Goal: Task Accomplishment & Management: Complete application form

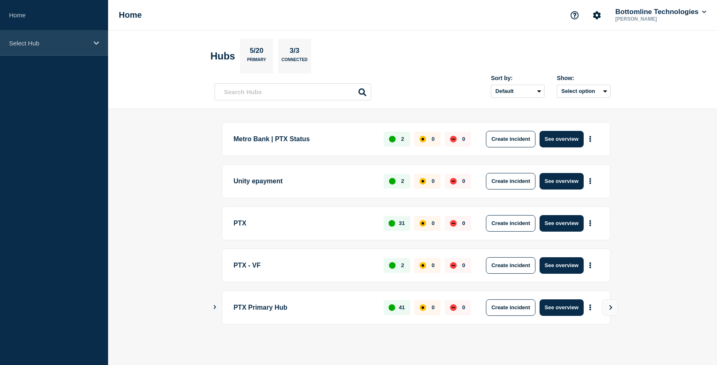
click at [94, 39] on div "Select Hub" at bounding box center [54, 43] width 108 height 25
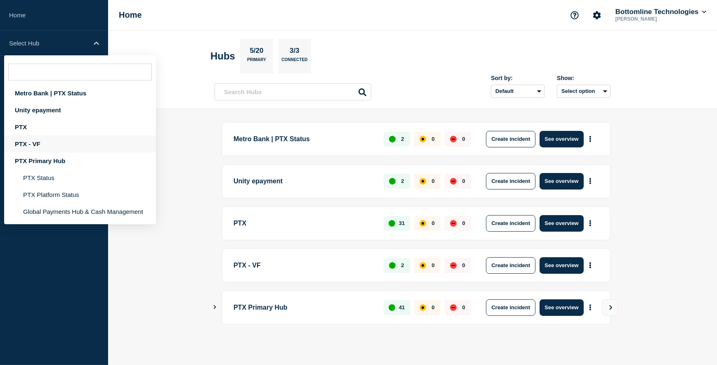
click at [38, 144] on div "PTX - VF" at bounding box center [80, 143] width 152 height 17
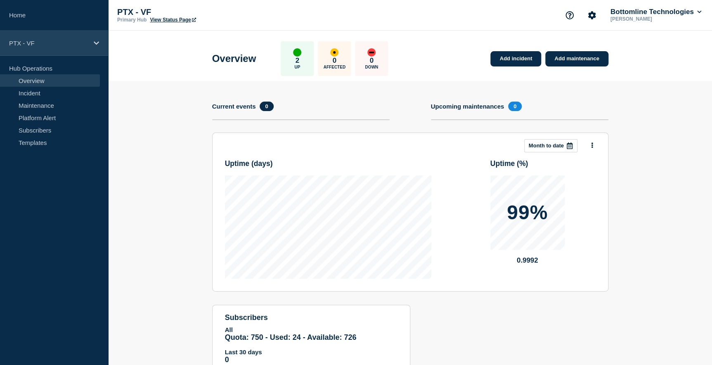
click at [94, 43] on icon at bounding box center [96, 43] width 5 height 6
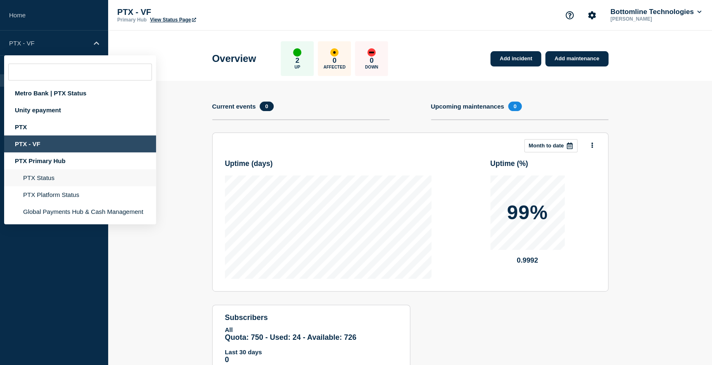
click at [50, 186] on li "PTX Status" at bounding box center [80, 194] width 152 height 17
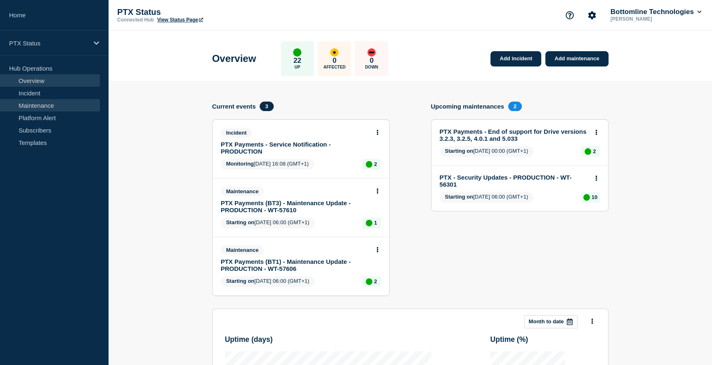
click at [38, 103] on link "Maintenance" at bounding box center [50, 105] width 100 height 12
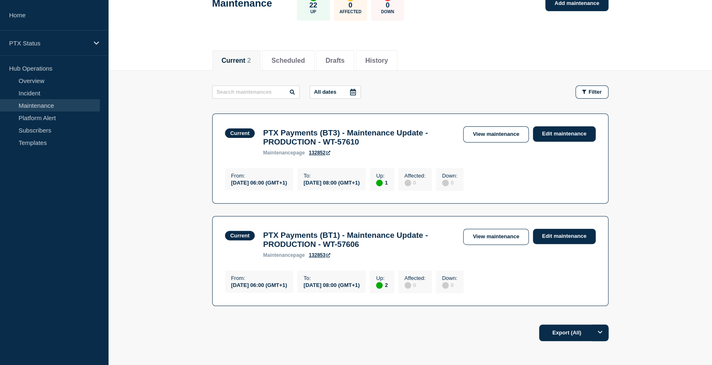
scroll to position [41, 0]
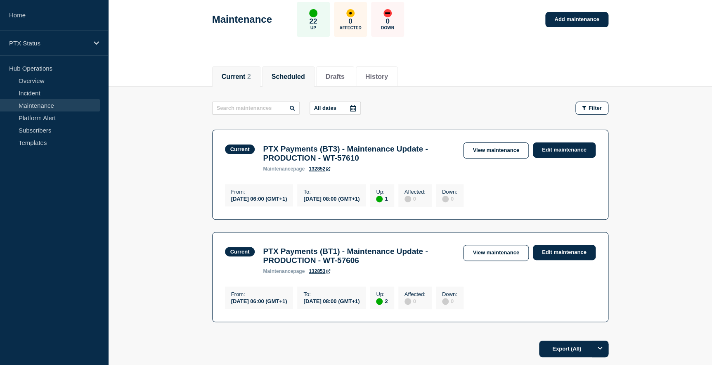
click at [302, 73] on button "Scheduled" at bounding box center [288, 76] width 33 height 7
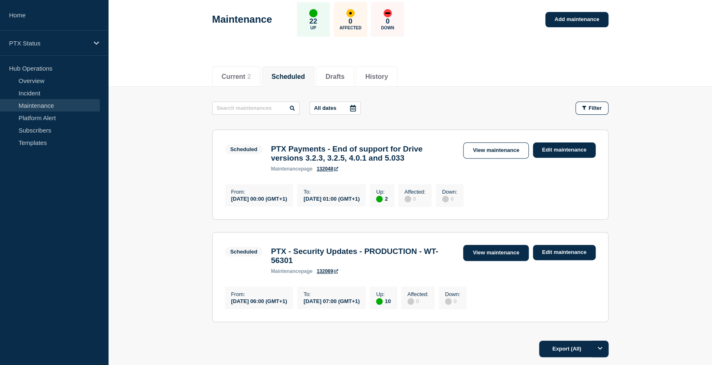
click at [473, 258] on link "View maintenance" at bounding box center [495, 253] width 65 height 16
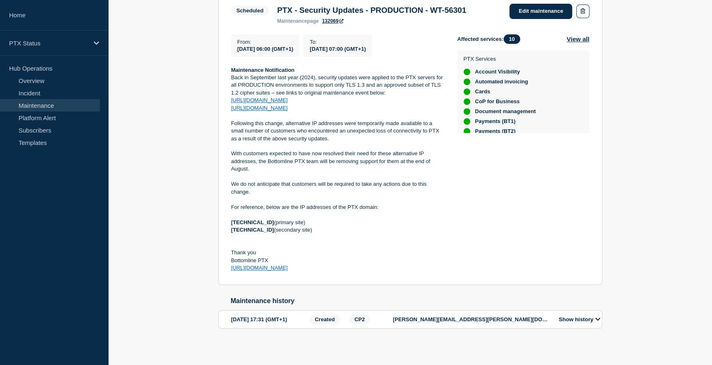
scroll to position [186, 0]
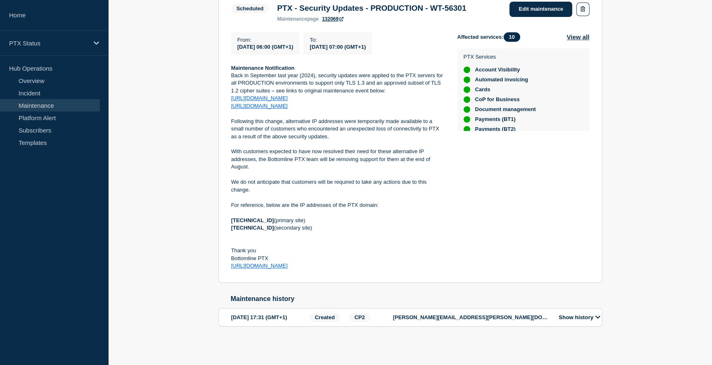
drag, startPoint x: 232, startPoint y: 208, endPoint x: 335, endPoint y: 265, distance: 117.9
click at [335, 265] on section "Scheduled PTX - Security Updates - PRODUCTION - WT-56301 maintenance page 13206…" at bounding box center [410, 136] width 384 height 294
drag, startPoint x: 335, startPoint y: 265, endPoint x: 329, endPoint y: 175, distance: 89.4
copy div "Maintenance Notification Back in September last year (2024), security updates w…"
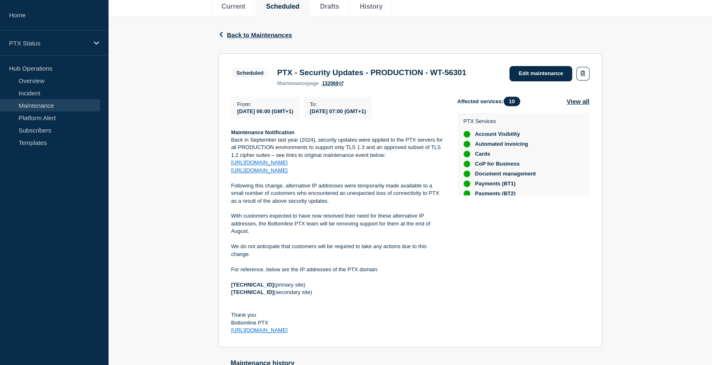
scroll to position [111, 0]
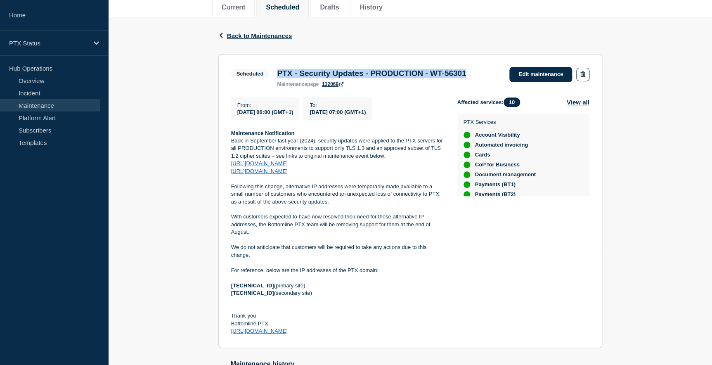
drag, startPoint x: 278, startPoint y: 73, endPoint x: 499, endPoint y: 72, distance: 220.9
click at [499, 72] on div "Scheduled PTX - Security Updates - PRODUCTION - WT-56301 maintenance page 13206…" at bounding box center [410, 77] width 358 height 20
copy h3 "PTX - Security Updates - PRODUCTION - WT-56301"
click at [230, 35] on span "Back to Maintenances" at bounding box center [259, 35] width 65 height 7
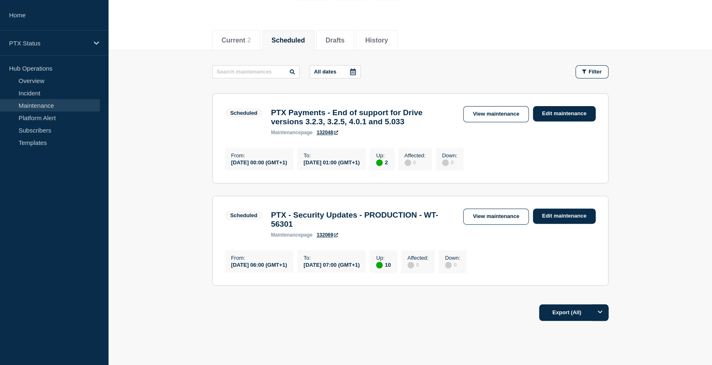
scroll to position [37, 0]
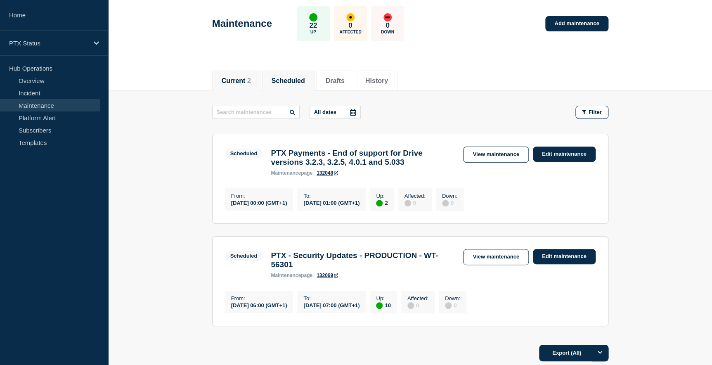
click at [239, 77] on button "Current 2" at bounding box center [236, 80] width 29 height 7
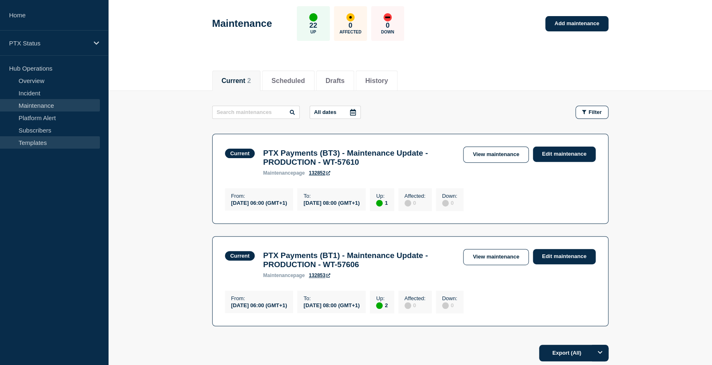
click at [34, 144] on link "Templates" at bounding box center [50, 142] width 100 height 12
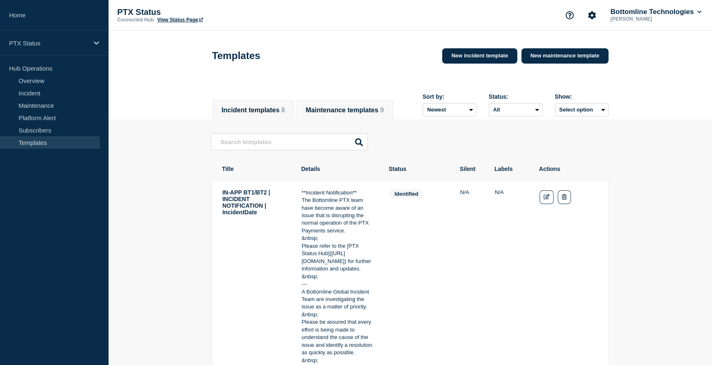
click at [363, 107] on button "Maintenance templates 9" at bounding box center [344, 110] width 78 height 7
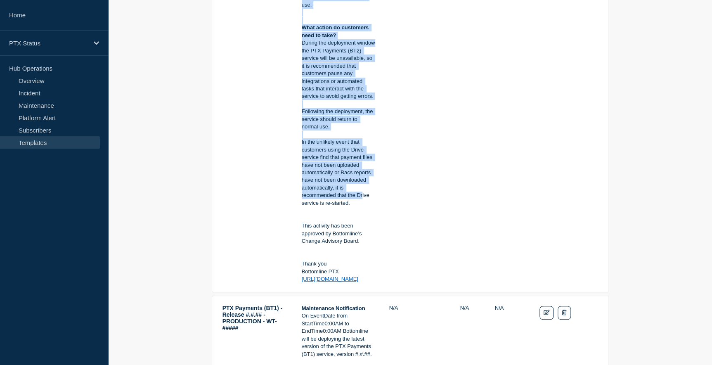
scroll to position [3265, 0]
drag, startPoint x: 301, startPoint y: 163, endPoint x: 375, endPoint y: 294, distance: 150.6
click at [375, 283] on td "Maintenance Notification On EventDate from StartTime0:00AM to EndTime0:00AM Bot…" at bounding box center [338, 35] width 74 height 496
copy div "What is the business impact of this change? During the deployment window the PT…"
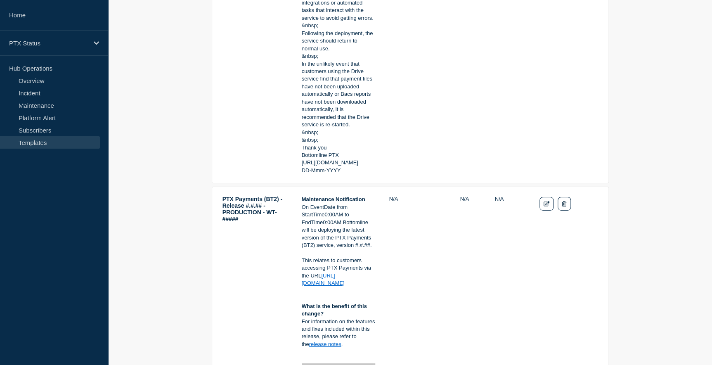
scroll to position [2890, 0]
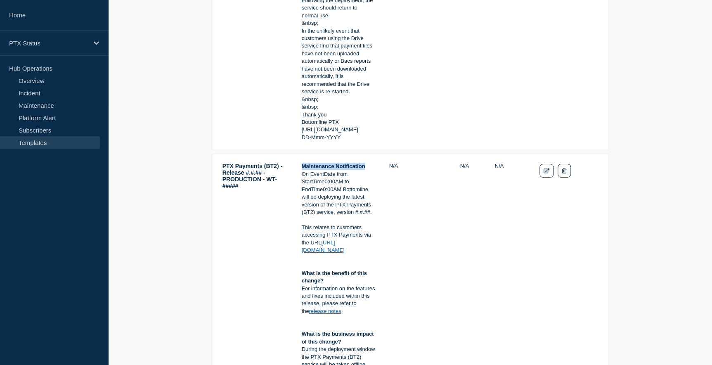
drag, startPoint x: 302, startPoint y: 182, endPoint x: 364, endPoint y: 185, distance: 62.4
click at [364, 169] on strong "Maintenance Notification" at bounding box center [334, 166] width 64 height 6
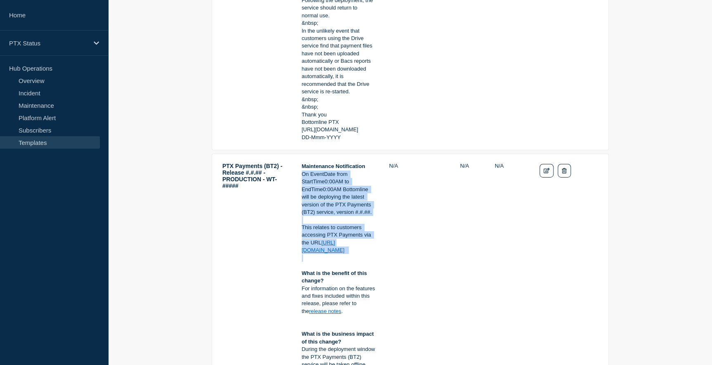
drag, startPoint x: 301, startPoint y: 189, endPoint x: 365, endPoint y: 272, distance: 104.1
copy div "On EventDate from StartTime0:00AM to EndTime0:00AM Bottomline will be deploying…"
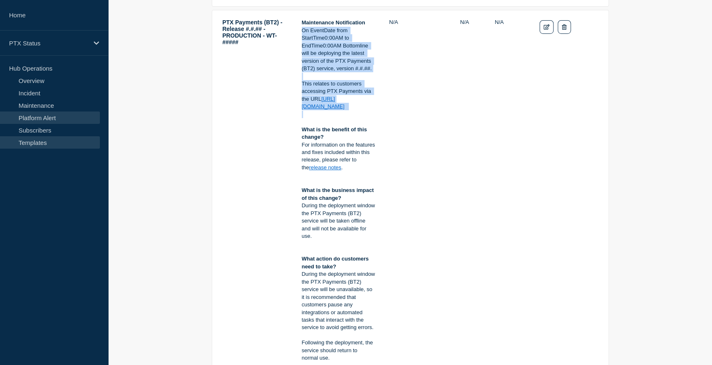
scroll to position [3002, 0]
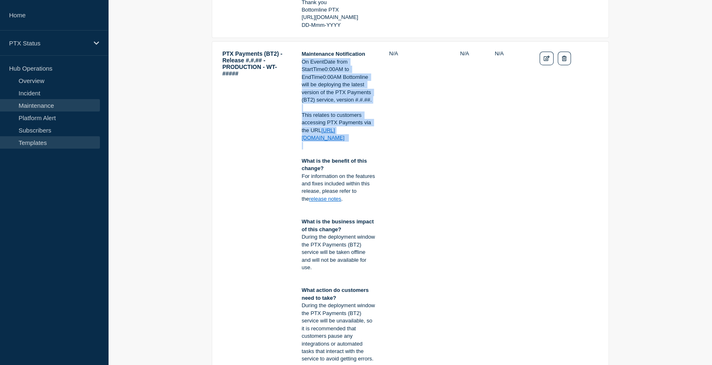
click at [36, 105] on link "Maintenance" at bounding box center [50, 105] width 100 height 12
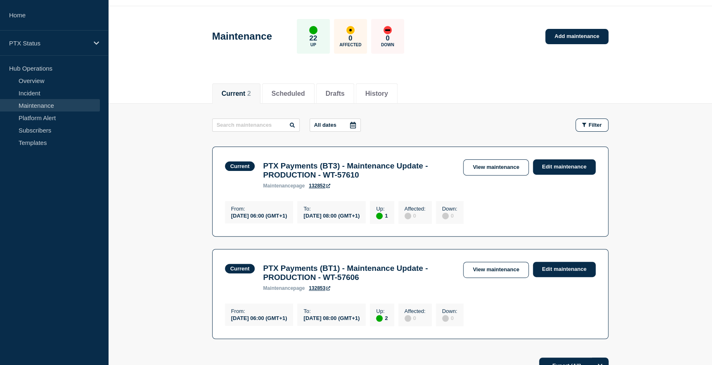
scroll to position [37, 0]
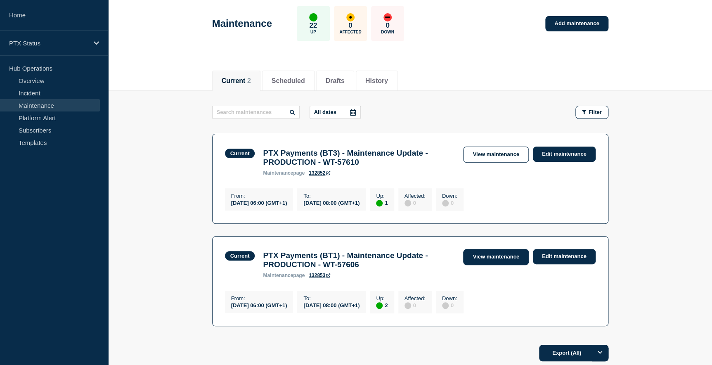
click at [476, 259] on link "View maintenance" at bounding box center [495, 257] width 65 height 16
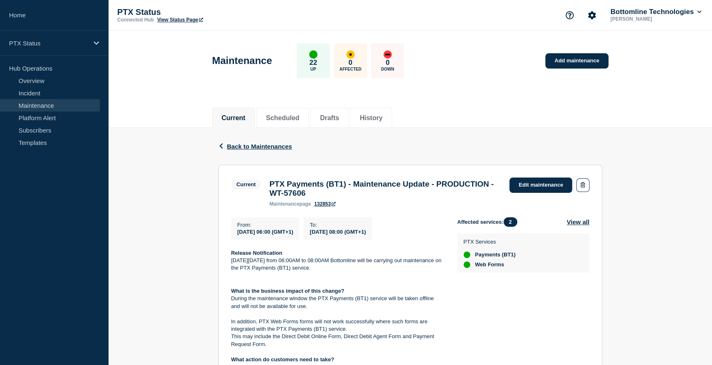
click at [238, 117] on button "Current" at bounding box center [234, 117] width 24 height 7
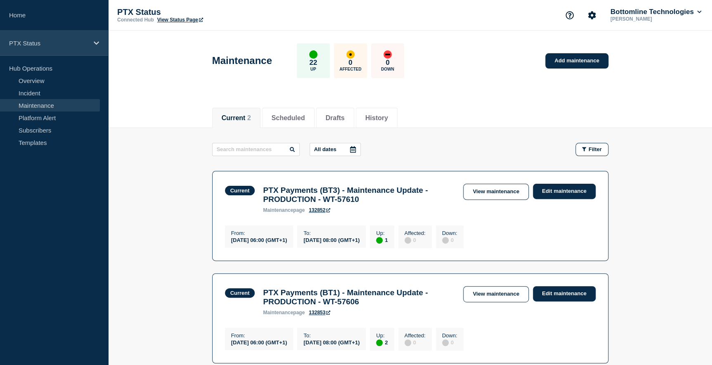
click at [97, 38] on div "PTX Status" at bounding box center [54, 43] width 108 height 25
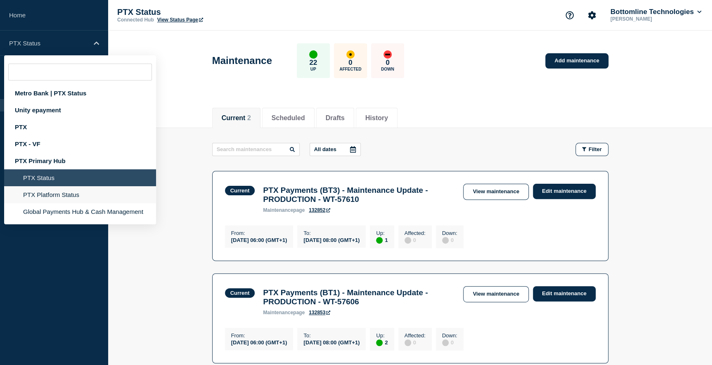
click at [52, 203] on li "PTX Platform Status" at bounding box center [80, 211] width 152 height 17
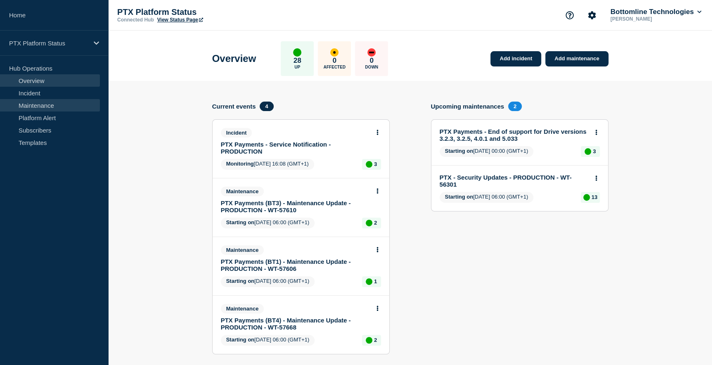
click at [49, 104] on link "Maintenance" at bounding box center [50, 105] width 100 height 12
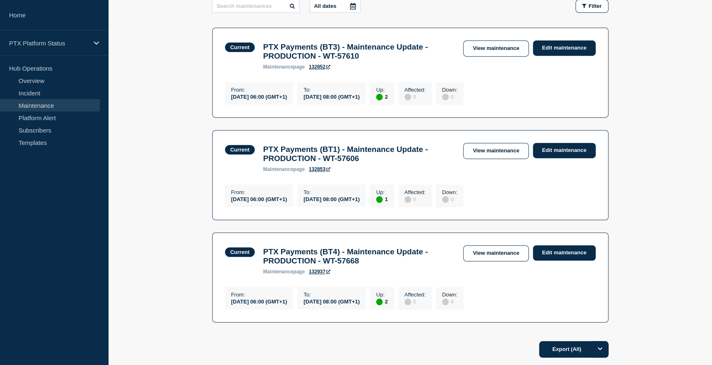
scroll to position [150, 0]
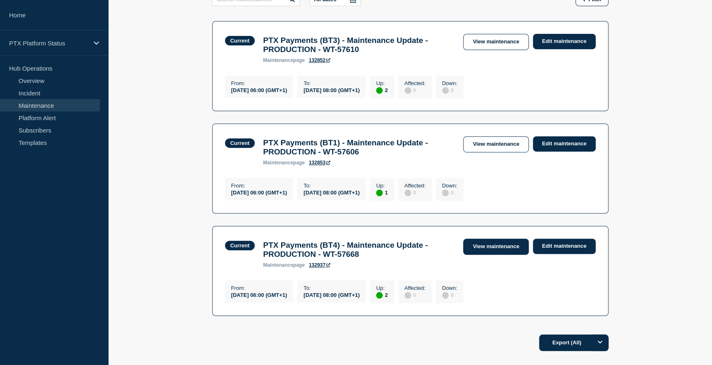
click at [480, 255] on link "View maintenance" at bounding box center [495, 247] width 65 height 16
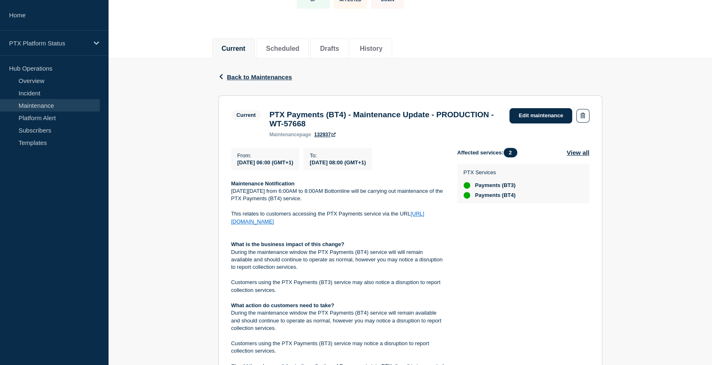
scroll to position [75, 0]
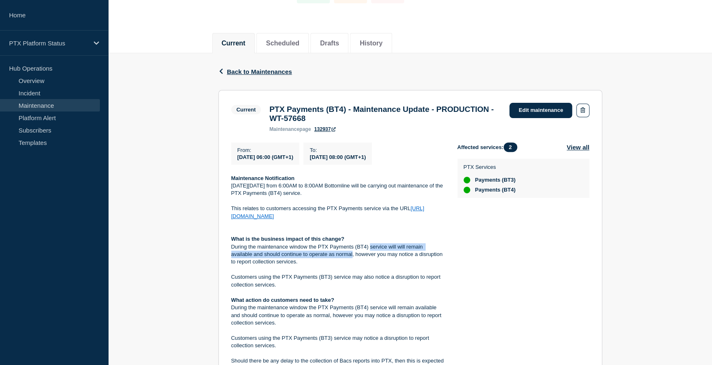
drag, startPoint x: 370, startPoint y: 251, endPoint x: 352, endPoint y: 262, distance: 21.3
click at [352, 262] on p "During the maintenance window the PTX Payments (BT4) service will will remain a…" at bounding box center [337, 254] width 213 height 23
copy p "service will will remain available and should continue to operate as normal"
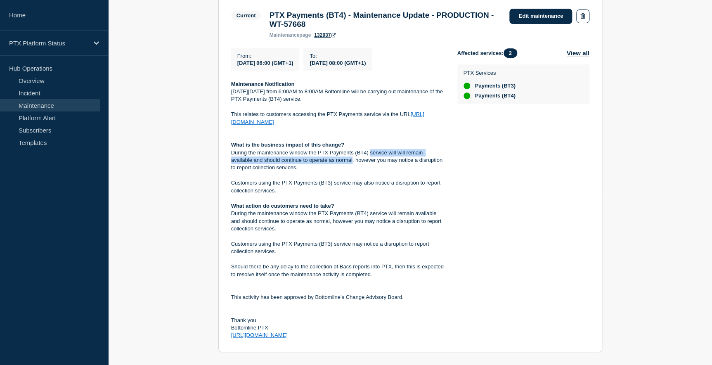
scroll to position [187, 0]
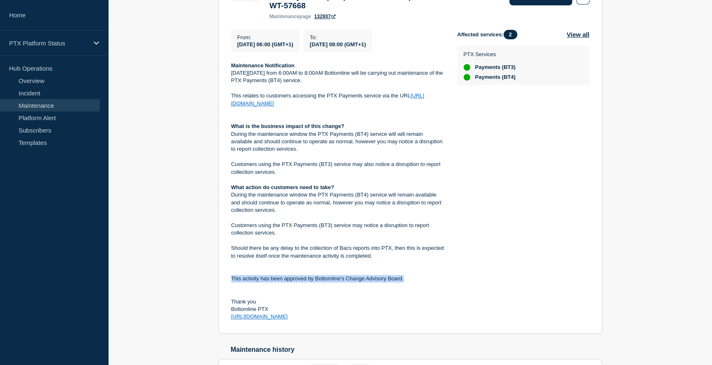
drag, startPoint x: 232, startPoint y: 281, endPoint x: 405, endPoint y: 284, distance: 172.6
click at [405, 282] on p "This activity has been approved by Bottomline’s Change Advisory Board." at bounding box center [337, 278] width 213 height 7
copy p "This activity has been approved by Bottomline’s Change Advisory Board."
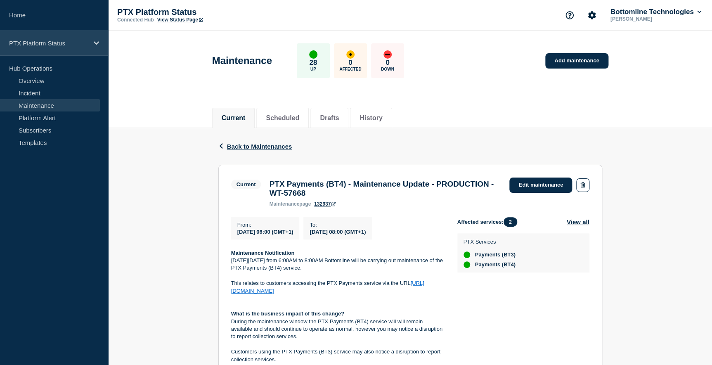
click at [74, 40] on p "PTX Platform Status" at bounding box center [48, 43] width 79 height 7
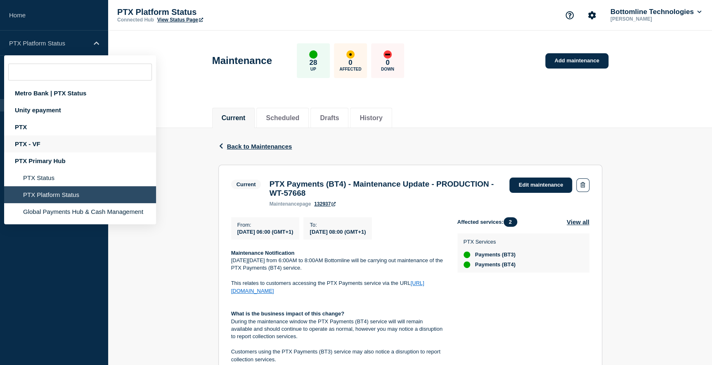
click at [37, 144] on div "PTX - VF" at bounding box center [80, 143] width 152 height 17
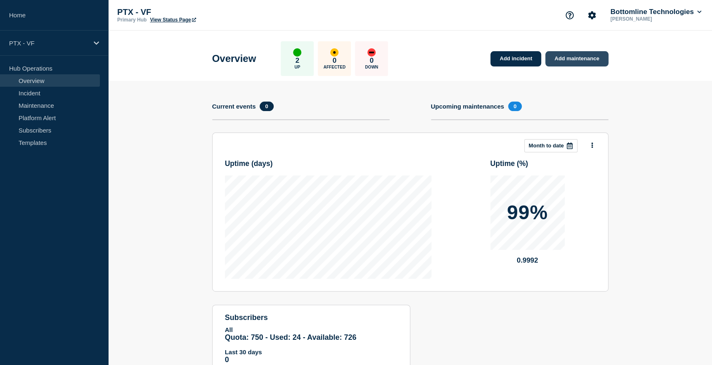
click at [578, 58] on link "Add maintenance" at bounding box center [576, 58] width 63 height 15
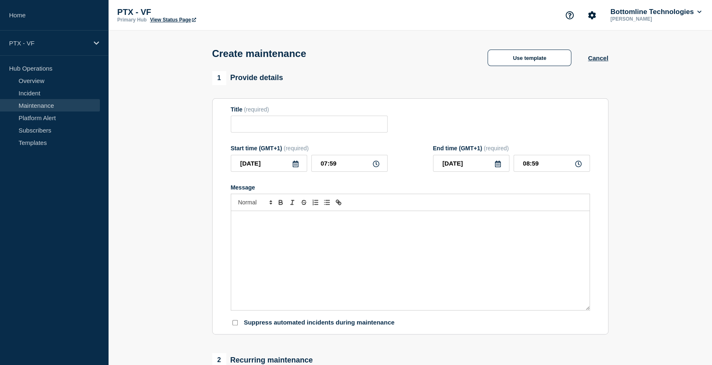
checkbox input "true"
click at [239, 127] on input "Title" at bounding box center [309, 124] width 157 height 17
paste input "Vodafone PTX Payments - IP Address Change - PRODUCTION - WT-57398"
type input "Vodafone PTX Payments - IP Address Change - PRODUCTION - WT-57398"
click at [294, 167] on icon at bounding box center [296, 164] width 6 height 7
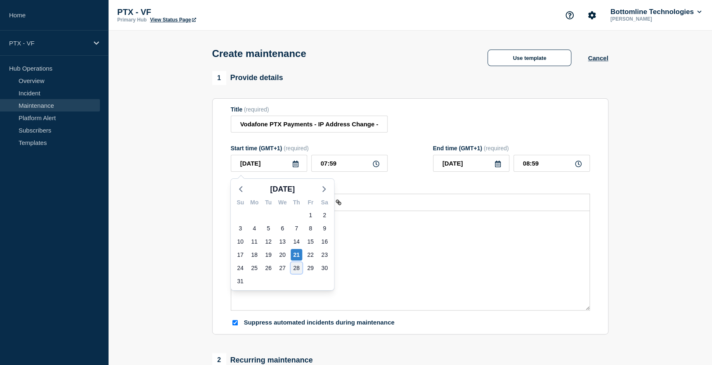
click at [298, 268] on div "28" at bounding box center [297, 268] width 12 height 12
type input "2025-08-28"
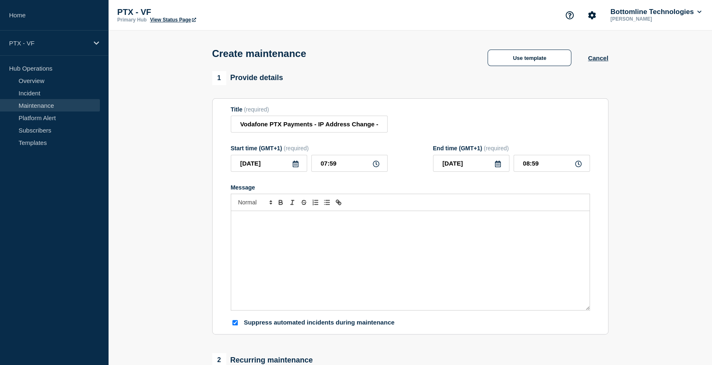
click at [376, 167] on icon at bounding box center [376, 164] width 7 height 7
click at [339, 164] on input "07:59" at bounding box center [349, 163] width 76 height 17
drag, startPoint x: 343, startPoint y: 166, endPoint x: 314, endPoint y: 166, distance: 28.9
click at [314, 166] on input "07:59" at bounding box center [349, 163] width 76 height 17
type input "18:00"
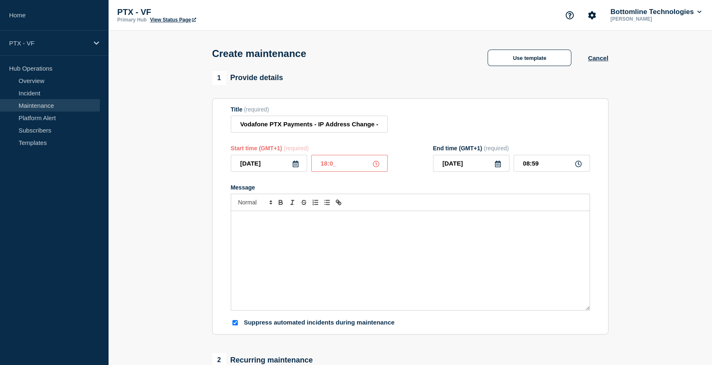
type input "19:00"
click at [246, 221] on p "Message" at bounding box center [410, 219] width 346 height 7
click at [250, 223] on p "Message" at bounding box center [410, 219] width 346 height 7
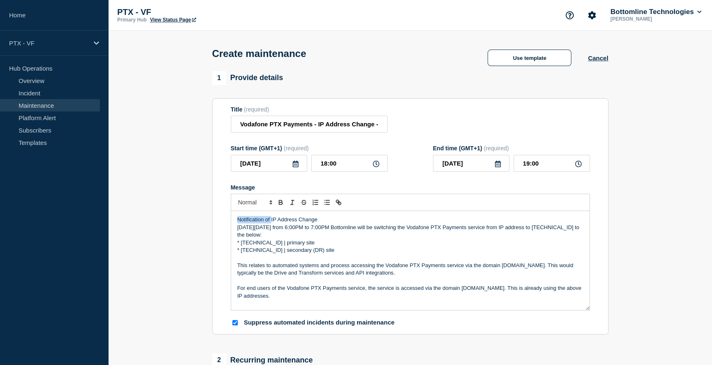
drag, startPoint x: 236, startPoint y: 221, endPoint x: 271, endPoint y: 223, distance: 35.5
click at [271, 223] on div "Notification of IP Address Change On Thursday 28th August from 6:00PM to 7:00PM…" at bounding box center [410, 260] width 358 height 99
drag, startPoint x: 289, startPoint y: 220, endPoint x: 220, endPoint y: 219, distance: 69.4
click at [220, 219] on section "Title (required) Vodafone PTX Payments - IP Address Change - PRODUCTION - WT-57…" at bounding box center [410, 216] width 396 height 237
drag, startPoint x: 237, startPoint y: 236, endPoint x: 265, endPoint y: 237, distance: 28.5
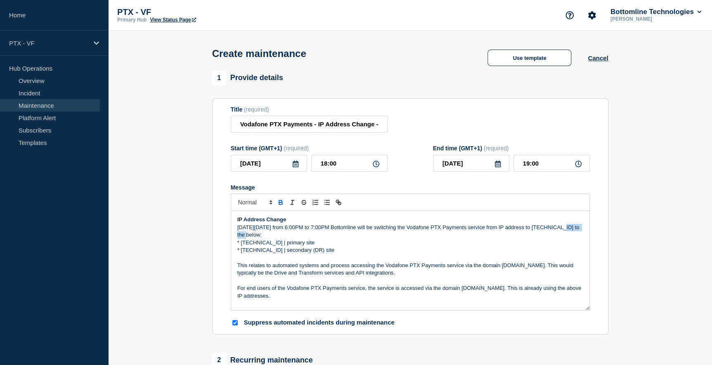
click at [265, 237] on p "On Thursday 28th August from 6:00PM to 7:00PM Bottomline will be switching the …" at bounding box center [410, 231] width 346 height 15
click at [241, 245] on p "* 69.84.82.61 | primary site" at bounding box center [410, 242] width 346 height 7
click at [242, 253] on p "* 69.84.83.61 | secondary (DR) site" at bounding box center [410, 249] width 346 height 7
drag, startPoint x: 235, startPoint y: 243, endPoint x: 265, endPoint y: 244, distance: 29.7
click at [265, 244] on div "IP Address Change On Thursday 28th August from 6:00PM to 7:00PM Bottomline will…" at bounding box center [410, 260] width 358 height 99
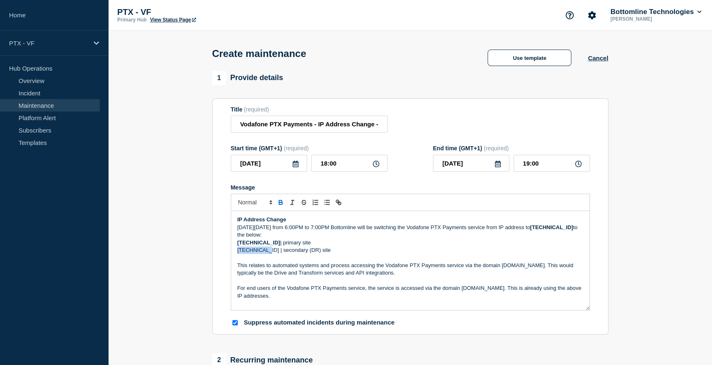
drag, startPoint x: 237, startPoint y: 252, endPoint x: 265, endPoint y: 252, distance: 28.9
click at [265, 252] on p "69.84.83.61 | secondary (DR) site" at bounding box center [410, 249] width 346 height 7
drag, startPoint x: 237, startPoint y: 244, endPoint x: 260, endPoint y: 253, distance: 24.7
click at [260, 253] on div "IP Address Change On Thursday 28th August from 6:00PM to 7:00PM Bottomline will…" at bounding box center [410, 260] width 358 height 99
click at [327, 206] on icon "Toggle bulleted list" at bounding box center [326, 202] width 7 height 7
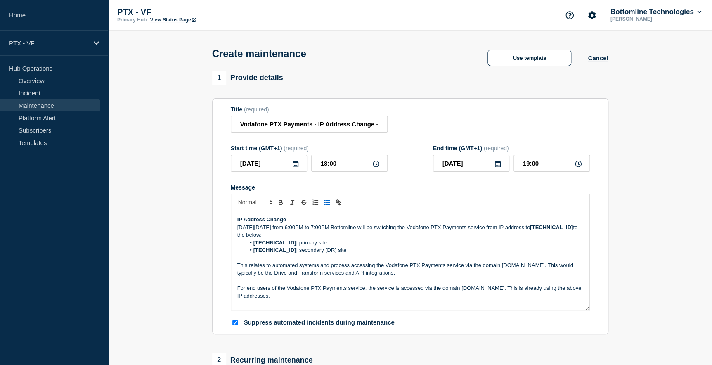
click at [346, 252] on li "69.84.83.61 | secondary (DR) site" at bounding box center [414, 249] width 338 height 7
drag, startPoint x: 502, startPoint y: 268, endPoint x: 559, endPoint y: 268, distance: 57.0
click at [559, 268] on p "This relates to automated systems and process accessing the Vodafone PTX Paymen…" at bounding box center [410, 269] width 346 height 15
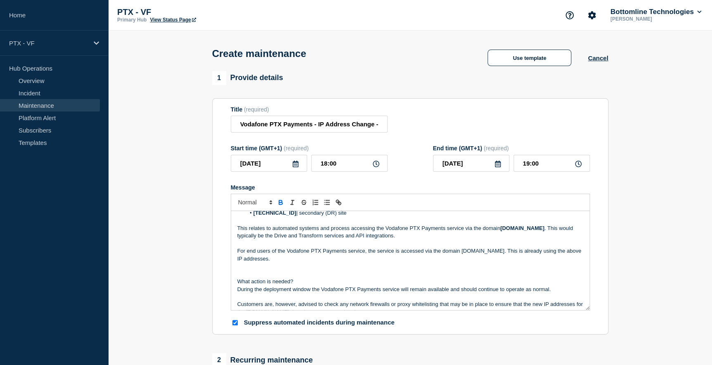
click at [384, 238] on p "This relates to automated systems and process accessing the Vodafone PTX Paymen…" at bounding box center [410, 232] width 346 height 15
drag, startPoint x: 462, startPoint y: 251, endPoint x: 486, endPoint y: 252, distance: 24.0
click at [486, 252] on p "For end users of the Vodafone PTX Payments service, the service is accessed via…" at bounding box center [410, 254] width 346 height 15
drag, startPoint x: 237, startPoint y: 282, endPoint x: 317, endPoint y: 282, distance: 80.1
click at [317, 282] on p "What action is needed?" at bounding box center [410, 281] width 346 height 7
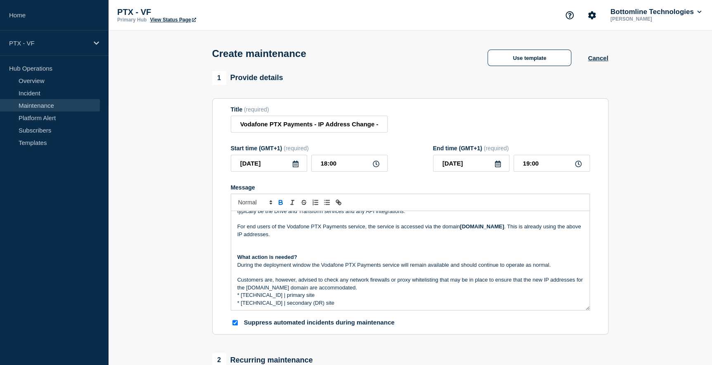
scroll to position [75, 0]
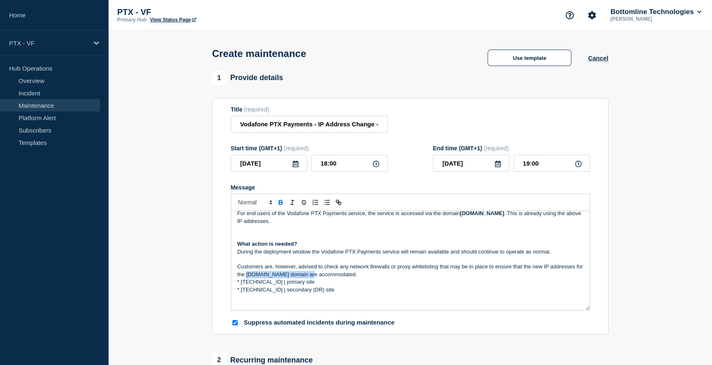
drag, startPoint x: 254, startPoint y: 276, endPoint x: 312, endPoint y: 277, distance: 57.8
click at [312, 277] on p "Customers are, however, advised to check any network firewalls or proxy whiteli…" at bounding box center [410, 270] width 346 height 15
drag, startPoint x: 241, startPoint y: 282, endPoint x: 269, endPoint y: 283, distance: 28.1
click at [269, 283] on p "* 69.84.82.61 | primary site" at bounding box center [410, 281] width 346 height 7
drag, startPoint x: 240, startPoint y: 290, endPoint x: 269, endPoint y: 290, distance: 28.9
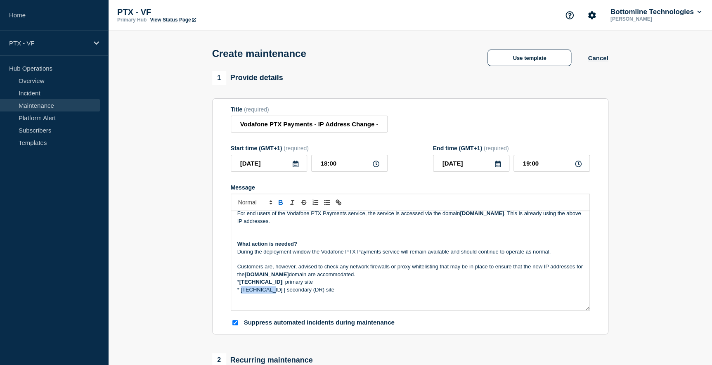
click at [269, 290] on p "* 69.84.83.61 | secondary (DR) site" at bounding box center [410, 289] width 346 height 7
click at [240, 282] on strong "69.84.82.61" at bounding box center [260, 282] width 43 height 6
click at [240, 289] on p "* 69.84.83.61 | secondary (DR) site" at bounding box center [410, 289] width 346 height 7
drag, startPoint x: 237, startPoint y: 283, endPoint x: 256, endPoint y: 291, distance: 20.2
click at [256, 291] on div "IP Address Change On Thursday 28th August from 6:00PM to 7:00PM Bottomline will…" at bounding box center [410, 260] width 358 height 99
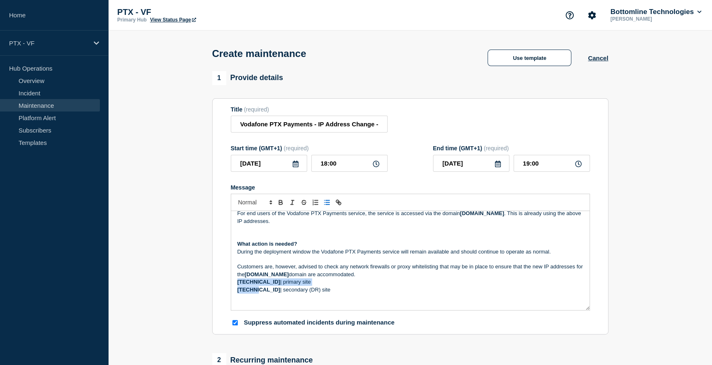
click at [326, 206] on icon "Toggle bulleted list" at bounding box center [326, 202] width 7 height 7
click at [354, 286] on li "69.84.82.61 | primary site" at bounding box center [414, 281] width 338 height 7
click at [344, 293] on li "69.84.83.61 | secondary (DR) site" at bounding box center [414, 289] width 338 height 7
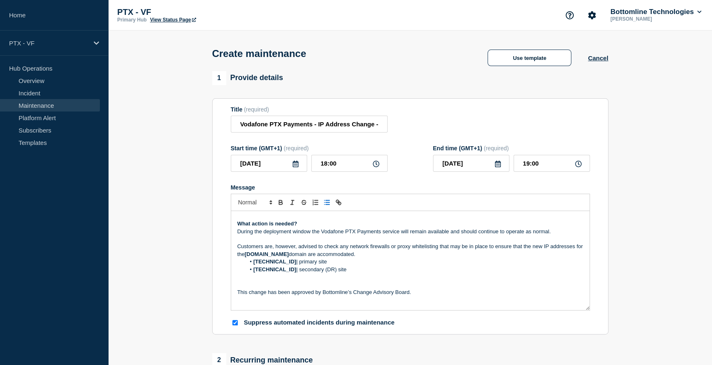
scroll to position [112, 0]
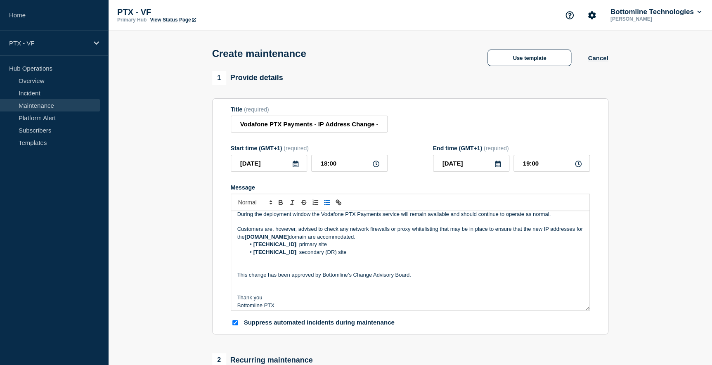
click at [241, 263] on p "Message" at bounding box center [410, 259] width 346 height 7
click at [239, 268] on p "Message" at bounding box center [410, 267] width 346 height 7
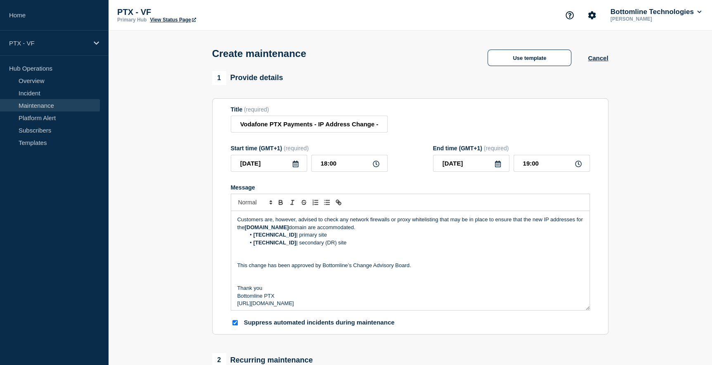
scroll to position [124, 0]
drag, startPoint x: 252, startPoint y: 303, endPoint x: 308, endPoint y: 301, distance: 56.6
click at [308, 301] on div "IP Address Change On Thursday 28th August from 6:00PM to 7:00PM Bottomline will…" at bounding box center [410, 260] width 358 height 99
click at [338, 204] on icon "Toggle link" at bounding box center [339, 203] width 3 height 3
type input "[URL][DOMAIN_NAME]"
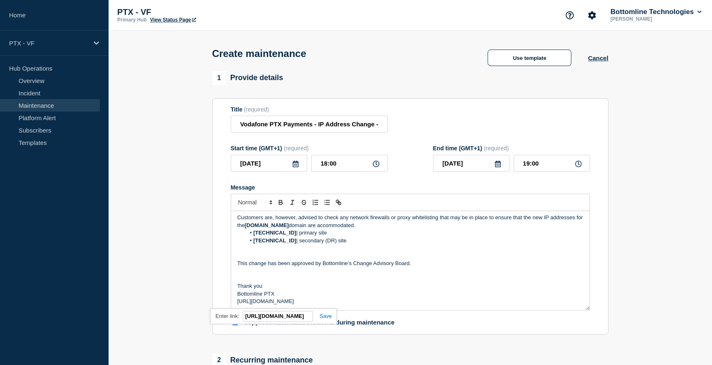
click at [327, 319] on link at bounding box center [322, 316] width 19 height 6
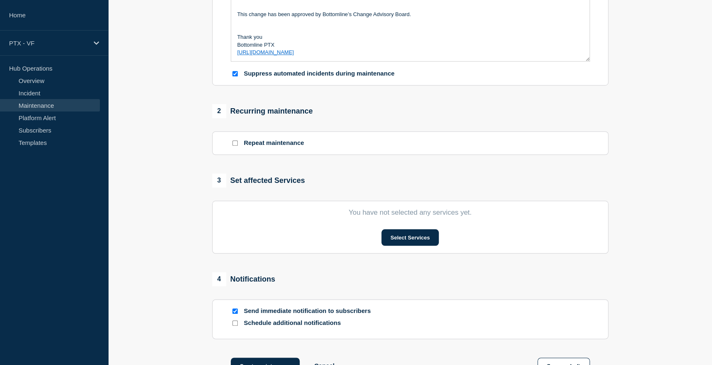
scroll to position [263, 0]
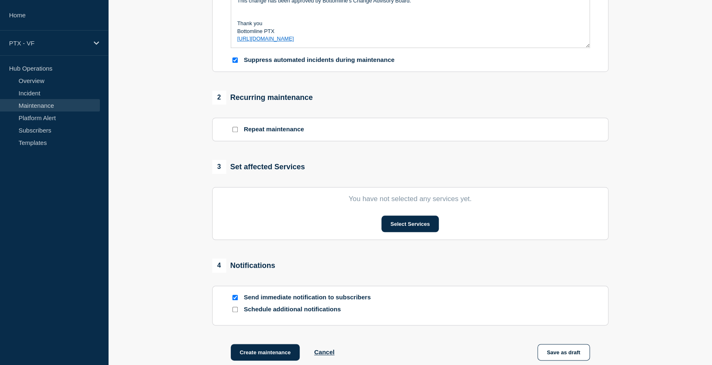
click at [236, 300] on input "Send immediate notification to subscribers" at bounding box center [234, 297] width 5 height 5
checkbox input "false"
click at [413, 225] on button "Select Services" at bounding box center [409, 223] width 57 height 17
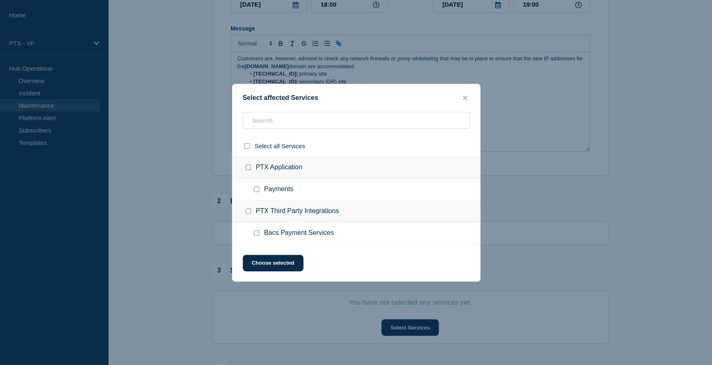
scroll to position [150, 0]
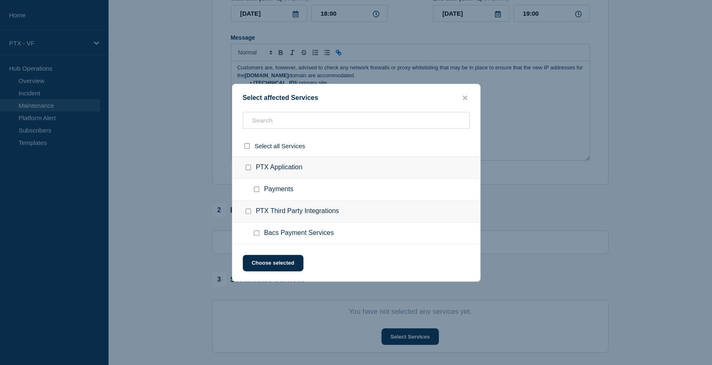
click at [257, 189] on input "Payments checkbox" at bounding box center [256, 189] width 5 height 5
checkbox input "true"
click at [274, 265] on button "Choose selected" at bounding box center [273, 263] width 61 height 17
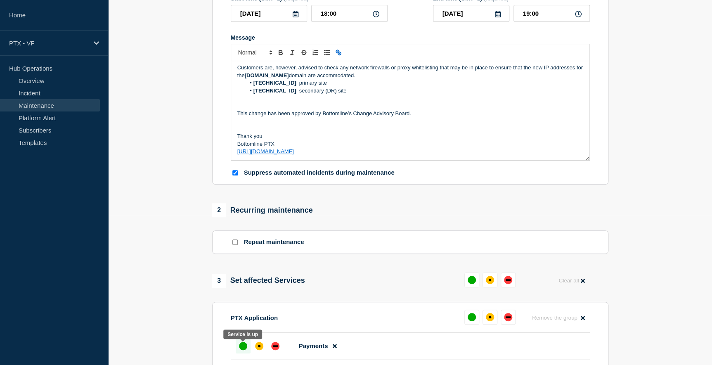
click at [240, 347] on div "up" at bounding box center [243, 346] width 8 height 8
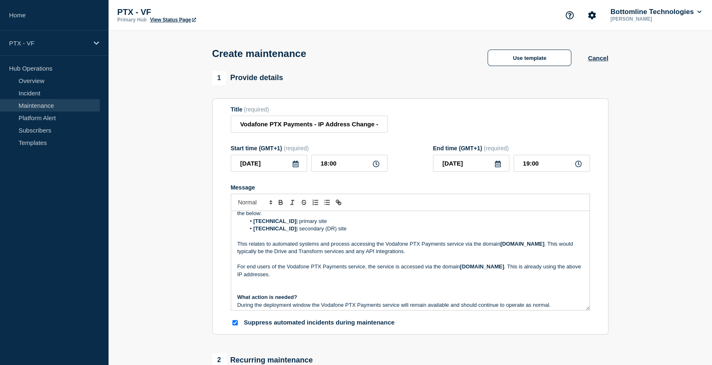
scroll to position [0, 0]
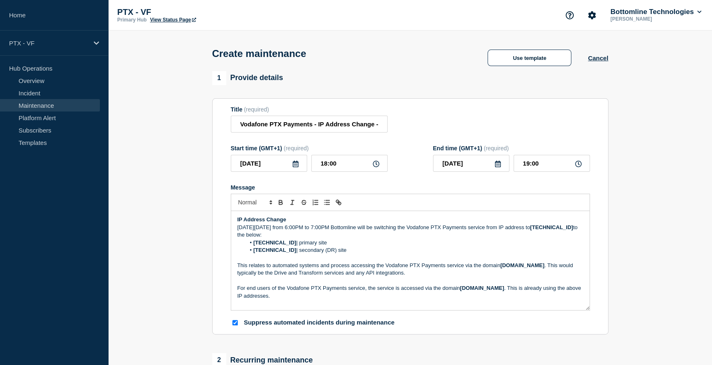
click at [553, 230] on p "On Thursday 28th August from 6:00PM to 7:00PM Bottomline will be switching the …" at bounding box center [410, 231] width 346 height 15
click at [348, 268] on p "This relates to automated systems and process accessing the Vodafone PTX Paymen…" at bounding box center [410, 269] width 346 height 15
click at [279, 128] on input "Vodafone PTX Payments - IP Address Change - PRODUCTION - WT-57398" at bounding box center [309, 124] width 157 height 17
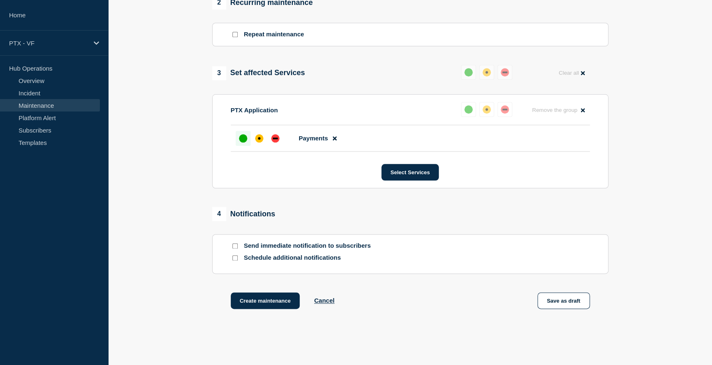
scroll to position [361, 0]
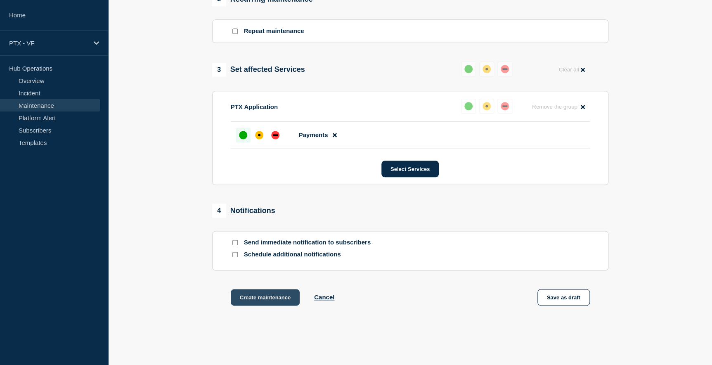
click at [263, 297] on button "Create maintenance" at bounding box center [265, 297] width 69 height 17
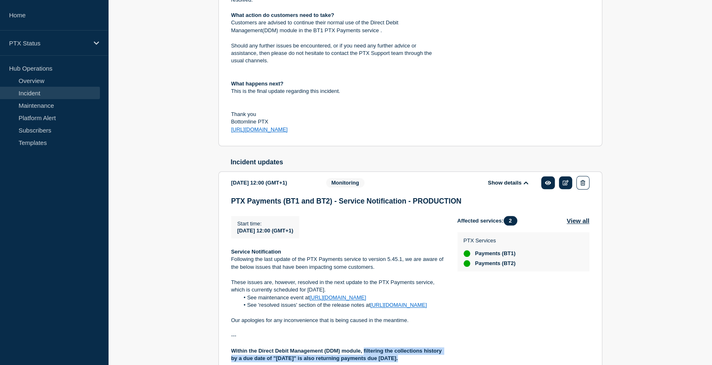
scroll to position [264, 0]
